Goal: Task Accomplishment & Management: Use online tool/utility

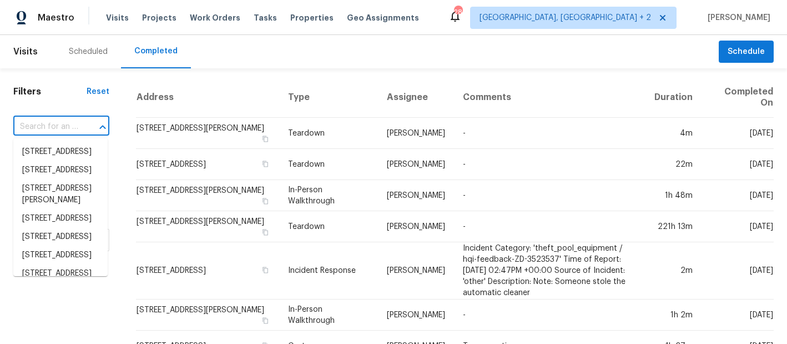
click at [39, 131] on input "text" at bounding box center [45, 126] width 65 height 17
paste input "[STREET_ADDRESS]"
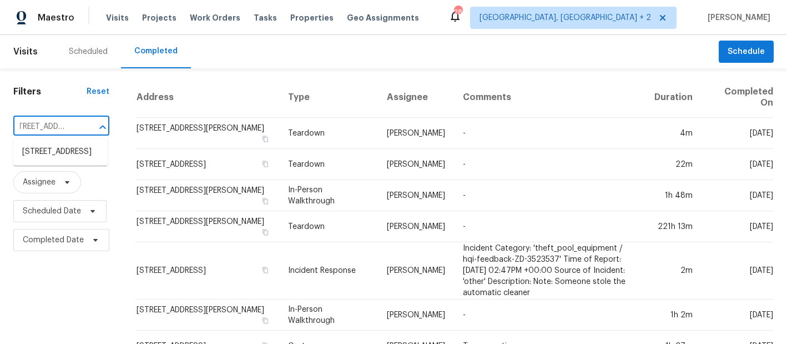
type input "[STREET_ADDRESS]"
click at [58, 147] on li "[STREET_ADDRESS]" at bounding box center [60, 152] width 94 height 18
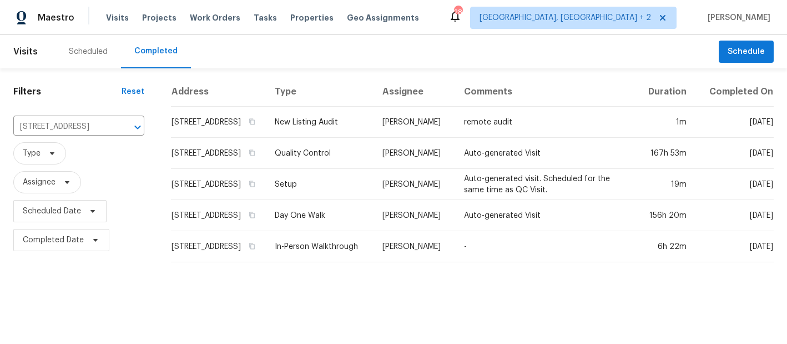
click at [200, 23] on div "Visits Projects Work Orders Tasks Properties Geo Assignments" at bounding box center [269, 18] width 326 height 22
click at [212, 15] on span "Work Orders" at bounding box center [215, 17] width 51 height 11
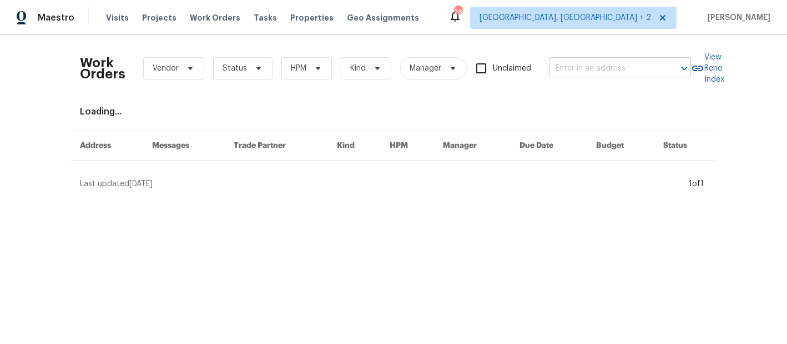
click at [565, 73] on input "text" at bounding box center [604, 68] width 111 height 17
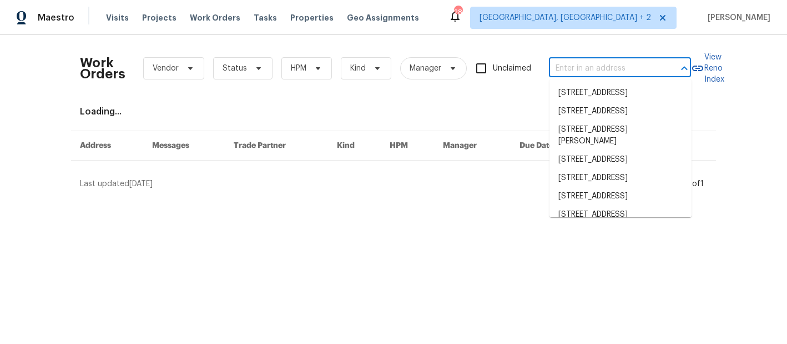
paste input "[STREET_ADDRESS]"
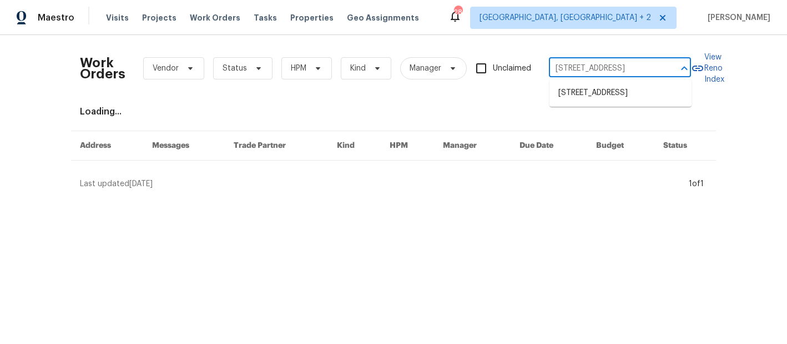
type input "[STREET_ADDRESS]"
click at [605, 95] on li "[STREET_ADDRESS]" at bounding box center [621, 93] width 142 height 18
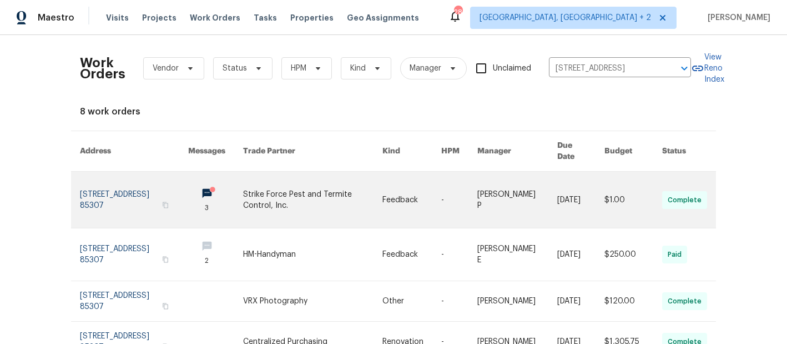
click at [217, 185] on icon at bounding box center [213, 189] width 8 height 8
click at [218, 177] on link at bounding box center [215, 200] width 55 height 56
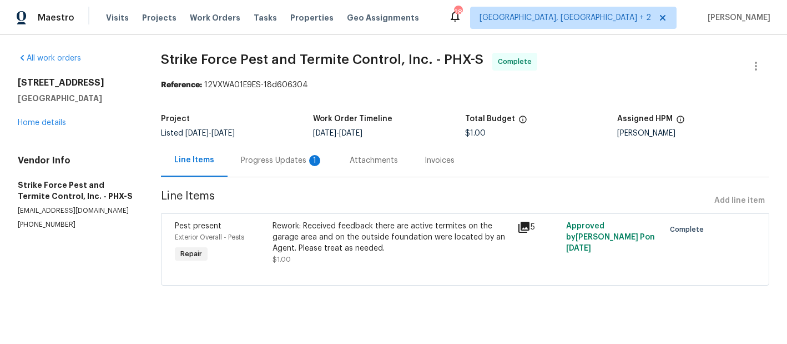
click at [524, 229] on icon at bounding box center [523, 226] width 13 height 13
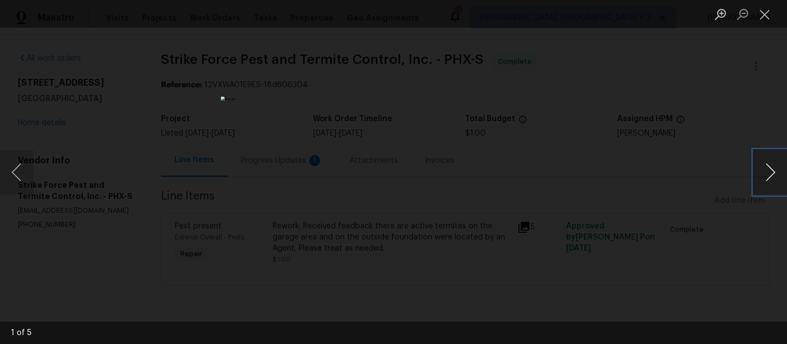
click at [768, 171] on button "Next image" at bounding box center [770, 172] width 33 height 44
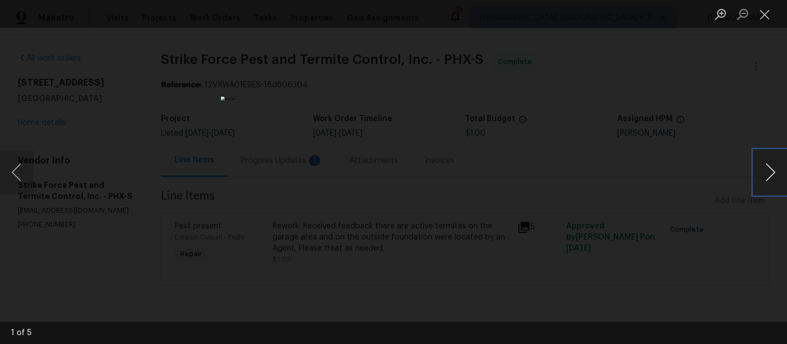
click at [768, 171] on button "Next image" at bounding box center [770, 172] width 33 height 44
click at [762, 17] on button "Close lightbox" at bounding box center [765, 13] width 22 height 19
